Goal: Communication & Community: Answer question/provide support

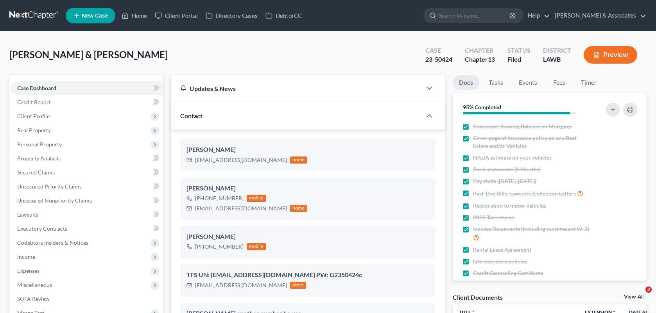
select select "8"
select select "0"
click at [130, 10] on link "Home" at bounding box center [134, 16] width 33 height 14
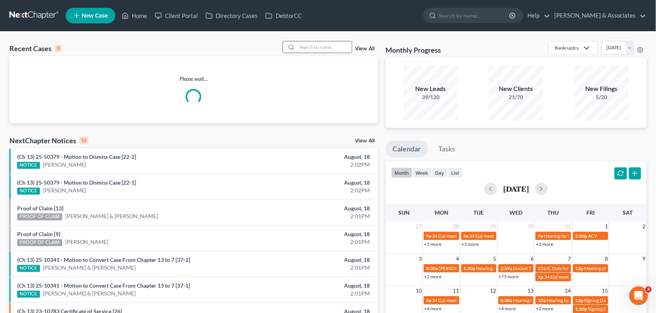
click at [313, 44] on input "search" at bounding box center [324, 46] width 55 height 11
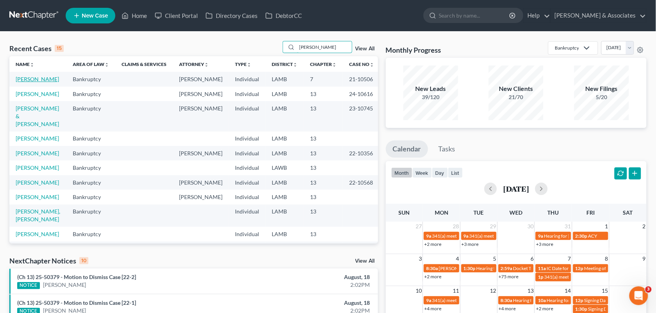
type input "[PERSON_NAME]"
click at [32, 78] on link "[PERSON_NAME]" at bounding box center [37, 79] width 43 height 7
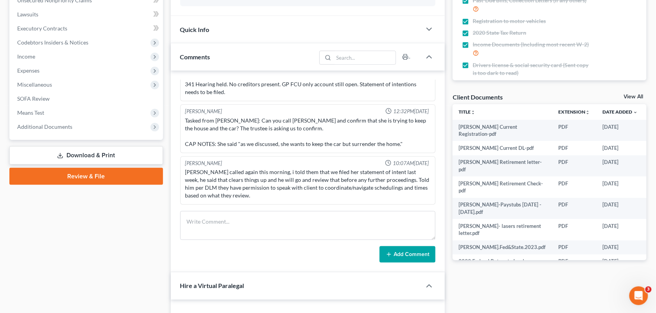
scroll to position [6679, 0]
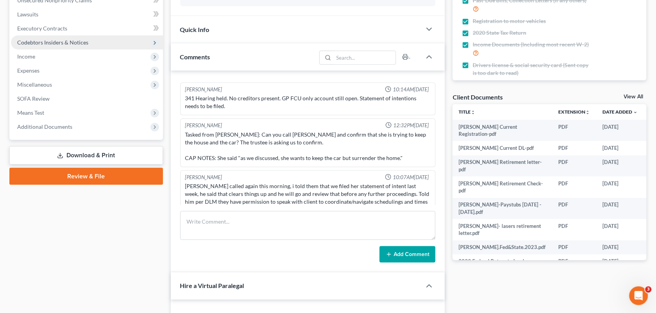
drag, startPoint x: 153, startPoint y: 226, endPoint x: 113, endPoint y: 36, distance: 194.2
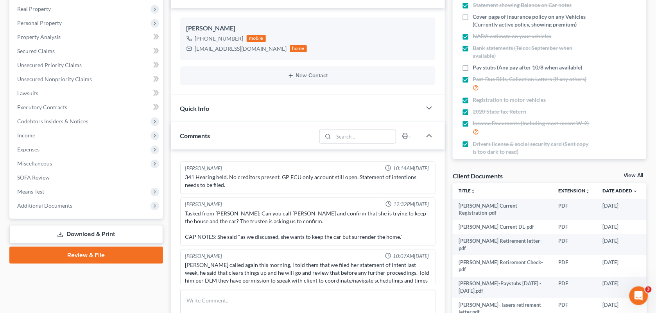
scroll to position [0, 0]
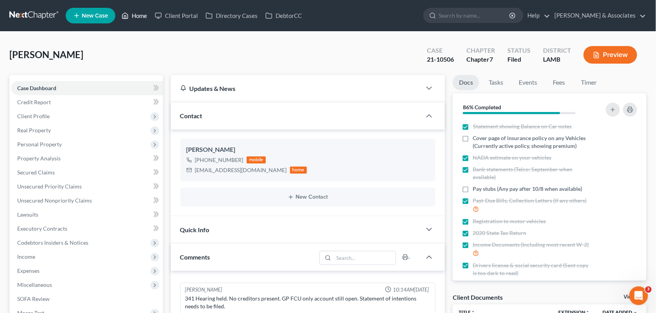
click at [131, 16] on link "Home" at bounding box center [134, 16] width 33 height 14
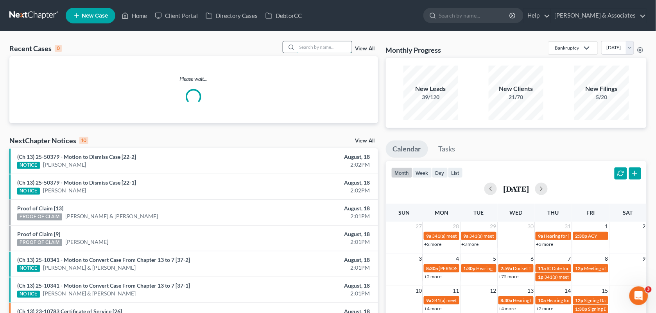
click at [311, 50] on input "search" at bounding box center [324, 46] width 55 height 11
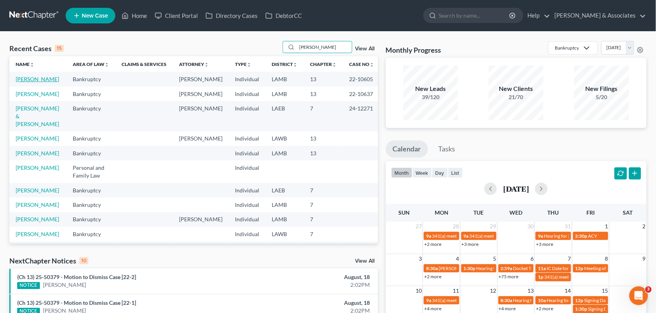
type input "[PERSON_NAME]"
click at [40, 80] on link "[PERSON_NAME]" at bounding box center [37, 79] width 43 height 7
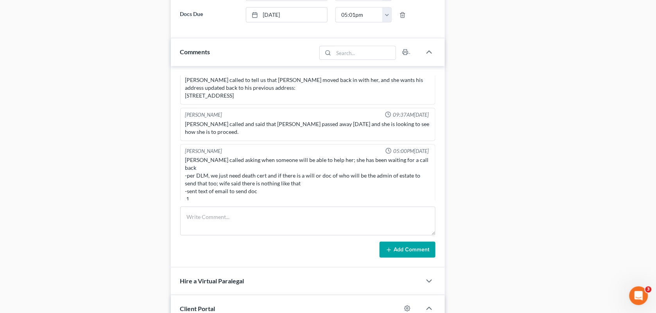
scroll to position [1524, 0]
click at [125, 114] on div "Case Dashboard Payments Invoices Payments Payments Credit Report Client Profile" at bounding box center [85, 69] width 161 height 1063
click at [436, 129] on div "[PERSON_NAME] 10:25AM[DATE] spoke to [PERSON_NAME] advised her to mail out the …" at bounding box center [308, 167] width 274 height 202
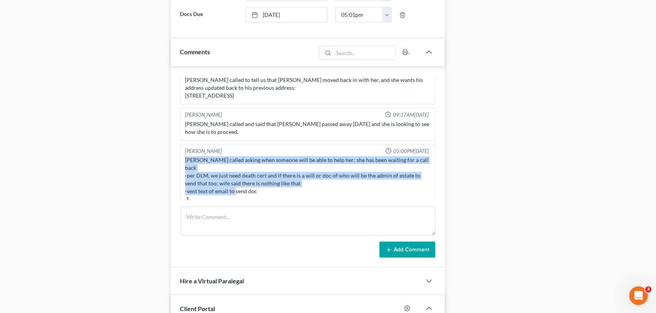
drag, startPoint x: 262, startPoint y: 187, endPoint x: 184, endPoint y: 159, distance: 82.5
click at [184, 159] on div "[PERSON_NAME] called asking when someone will be able to help her; she has been…" at bounding box center [308, 180] width 248 height 50
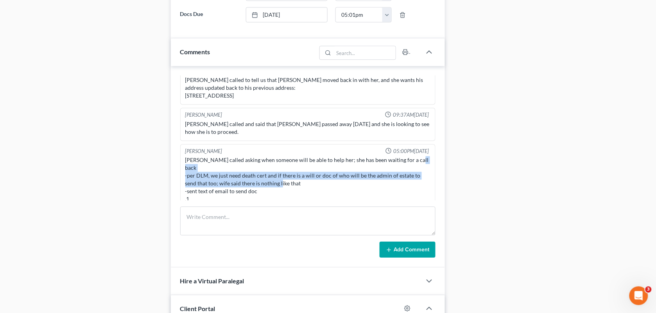
drag, startPoint x: 298, startPoint y: 179, endPoint x: 181, endPoint y: 169, distance: 117.2
click at [181, 169] on div "[PERSON_NAME] 05:00PM[DATE] [PERSON_NAME] called asking when someone will be ab…" at bounding box center [307, 176] width 255 height 64
copy div "-per DLM, we just need death cert and if there is a will or doc of who will be …"
click at [126, 67] on div "Case Dashboard Payments Invoices Payments Payments Credit Report Client Profile" at bounding box center [85, 69] width 161 height 1063
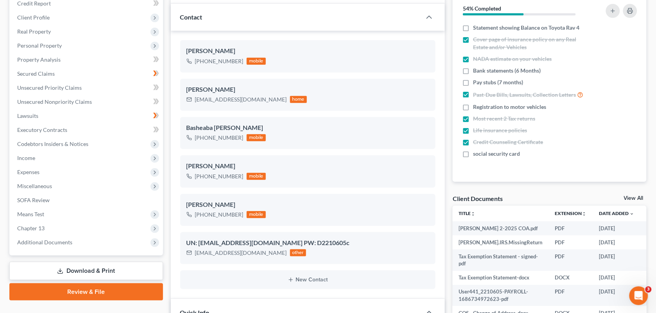
scroll to position [0, 0]
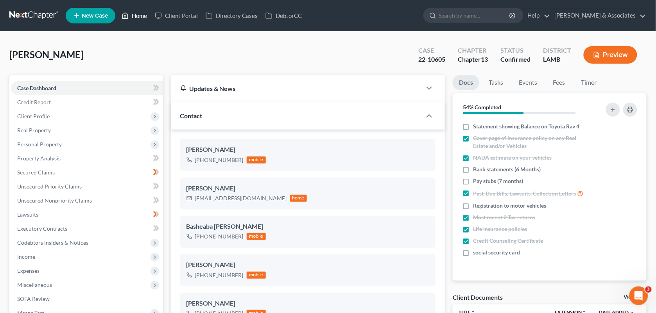
click at [128, 19] on icon at bounding box center [124, 15] width 7 height 9
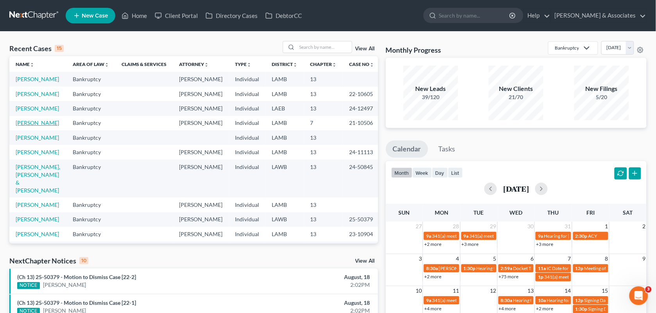
click at [32, 126] on link "[PERSON_NAME]" at bounding box center [37, 123] width 43 height 7
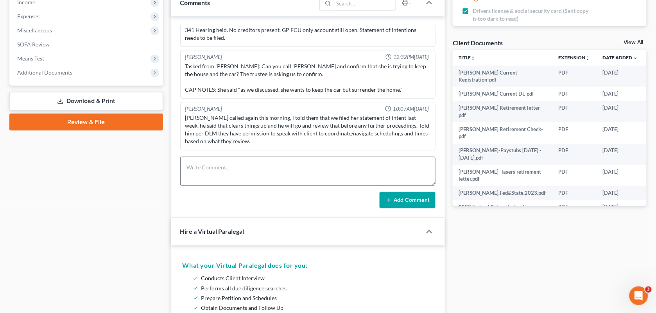
scroll to position [1249, 0]
click at [308, 159] on textarea at bounding box center [307, 171] width 255 height 29
click at [317, 172] on textarea "Sshe" at bounding box center [307, 171] width 255 height 29
click at [261, 180] on textarea "She" at bounding box center [307, 171] width 255 height 29
type textarea "S"
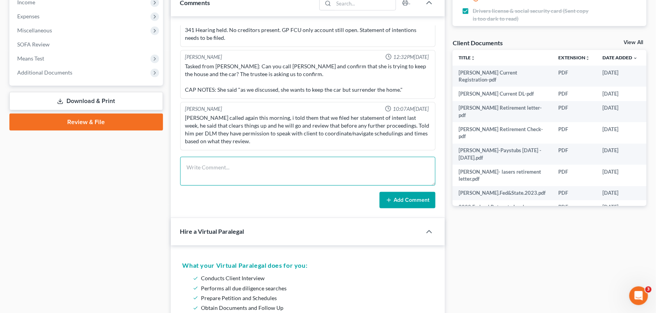
paste textarea "Called her and let her know about the previous note. She wanted to let us know …"
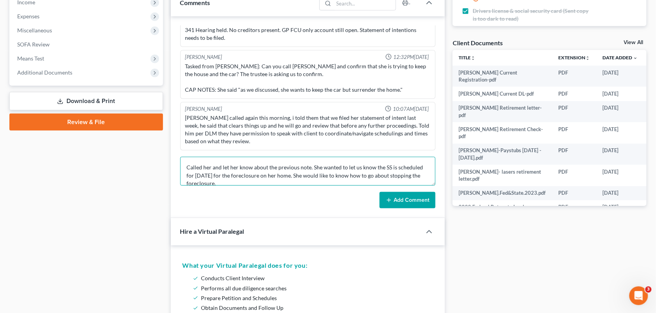
scroll to position [1, 0]
click at [308, 165] on textarea "Called her and let her know about the previous note. She wanted to let us know …" at bounding box center [307, 171] width 255 height 29
paste textarea "The stmt of abuse basically means that the USTrustee decided they needed to rev…"
click at [367, 177] on textarea "Called her and let her know about the previous note- that The stmt of abuse bas…" at bounding box center [307, 171] width 255 height 29
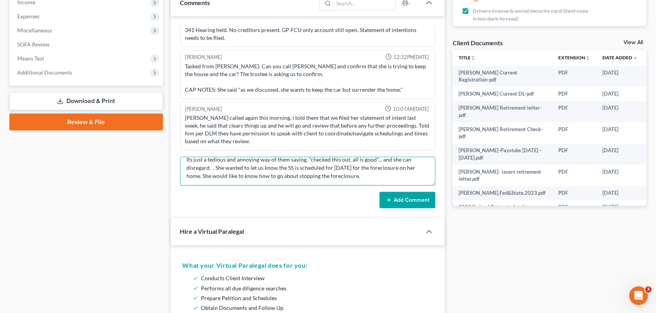
click at [367, 177] on textarea "Called her and let her know about the previous note- that The stmt of abuse bas…" at bounding box center [307, 171] width 255 height 29
click at [213, 168] on textarea "Called her and let her know about the previous note- that The stmt of abuse bas…" at bounding box center [307, 171] width 255 height 29
click at [380, 181] on textarea "Called her and let her know about the previous note- that The stmt of abuse bas…" at bounding box center [307, 171] width 255 height 29
type textarea "Called her and let her know about the previous note- that The stmt of abuse bas…"
